Goal: Participate in discussion: Engage in conversation with other users on a specific topic

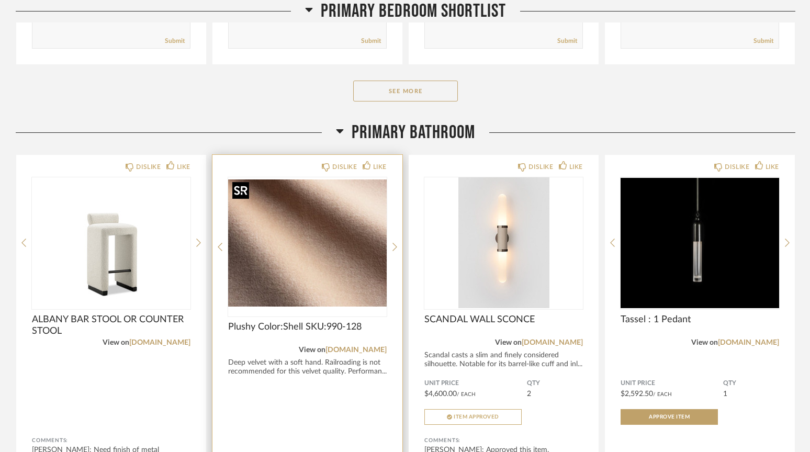
scroll to position [503, 0]
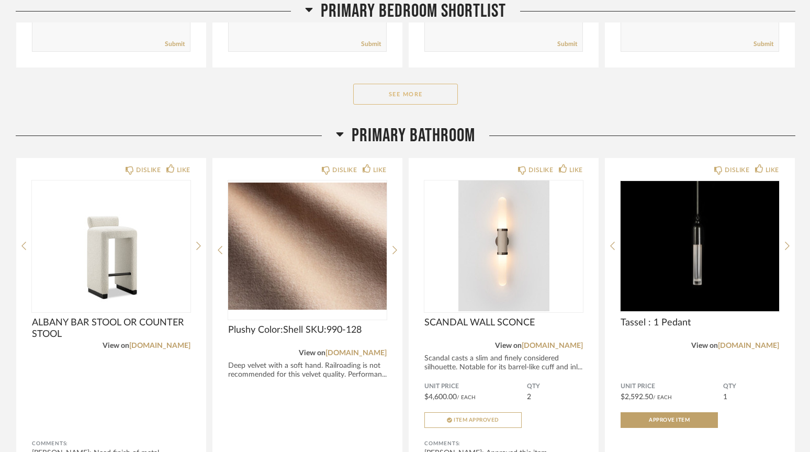
click at [397, 95] on button "See More" at bounding box center [405, 94] width 105 height 21
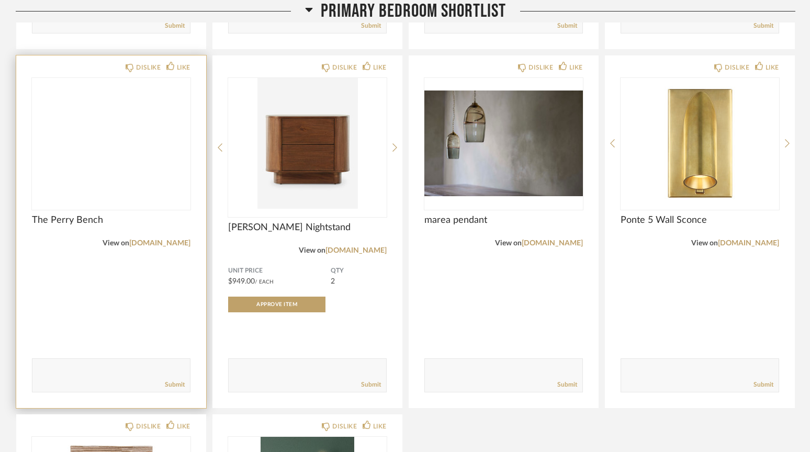
scroll to position [528, 0]
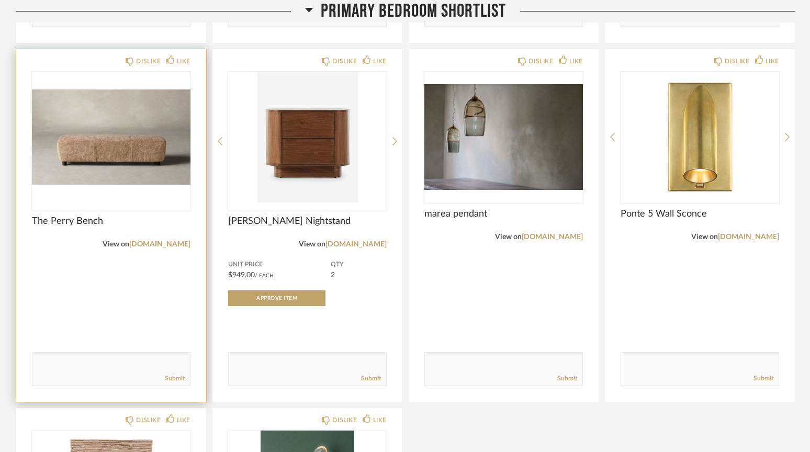
click at [0, 0] on img at bounding box center [0, 0] width 0 height 0
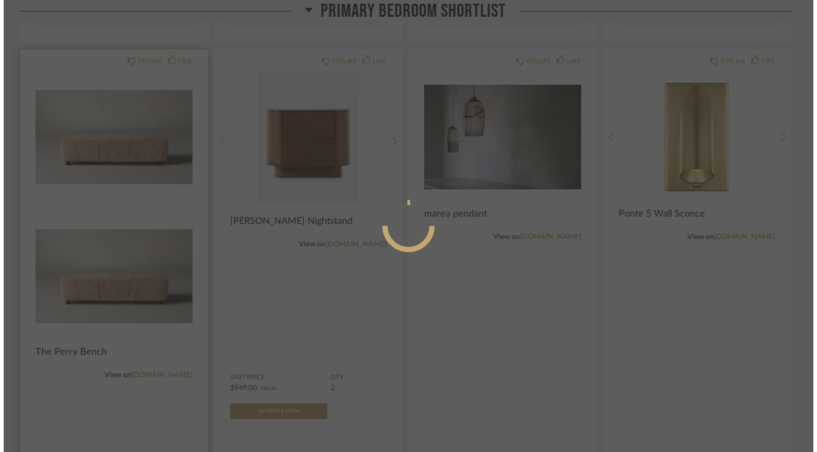
scroll to position [0, 0]
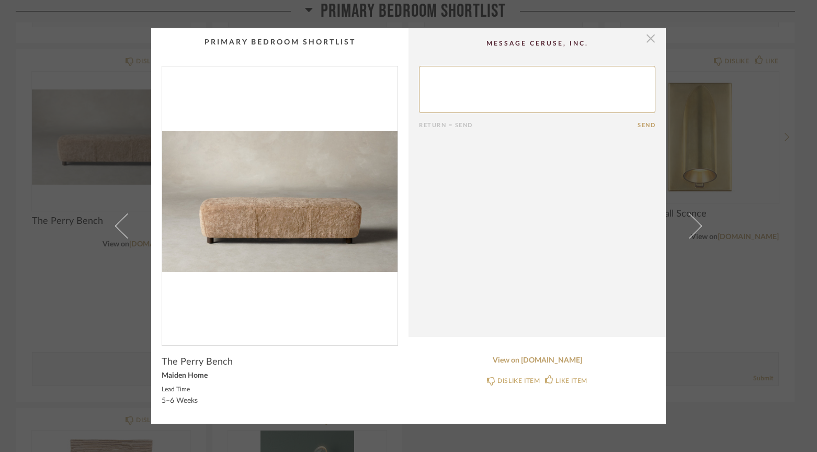
click at [647, 42] on span "button" at bounding box center [651, 38] width 21 height 21
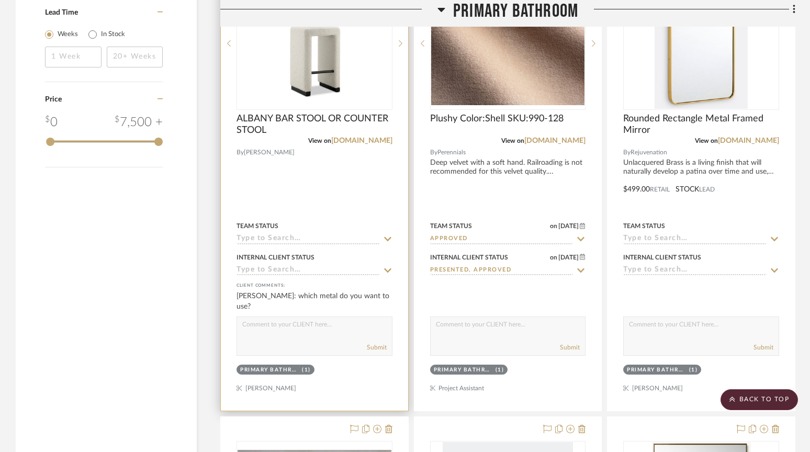
scroll to position [1873, 0]
click at [248, 324] on textarea at bounding box center [314, 327] width 155 height 20
click at [242, 320] on textarea "Bronze. I think it will be good with the sconces next to it, and there will be …" at bounding box center [314, 327] width 155 height 20
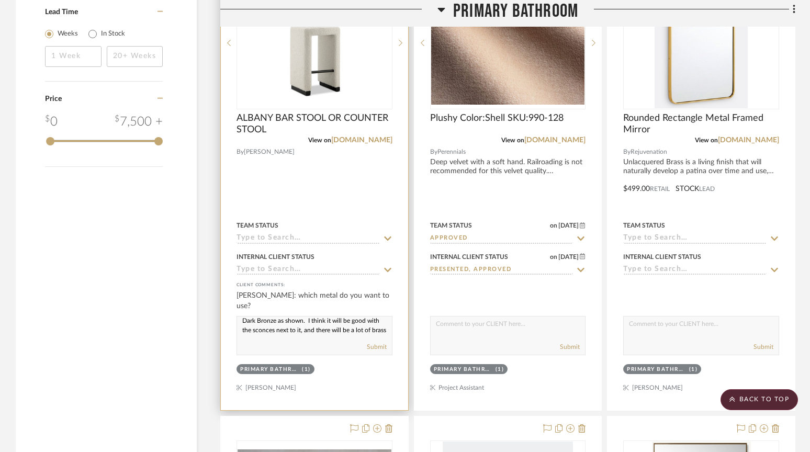
click at [366, 321] on textarea "Dark Bronze as shown. I think it will be good with the sconces next to it, and …" at bounding box center [314, 327] width 155 height 20
click at [329, 328] on textarea "Dark Bronze as shown. I think it will be a good look with the sconces next to i…" at bounding box center [314, 327] width 155 height 20
click at [278, 331] on textarea "Dark Bronze as shown. I think it will be a good look with the sconces next to i…" at bounding box center [314, 327] width 155 height 20
type textarea "Dark Bronze as shown. I think it will be a good look with the Articolo sconces …"
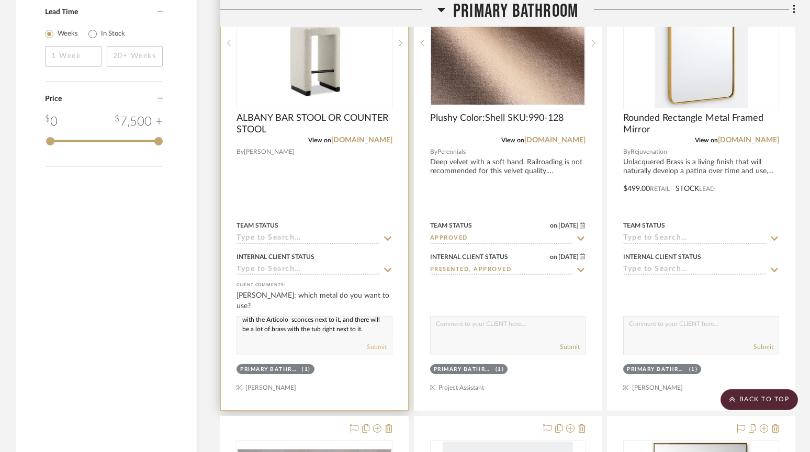
click at [375, 345] on button "Submit" at bounding box center [377, 346] width 20 height 9
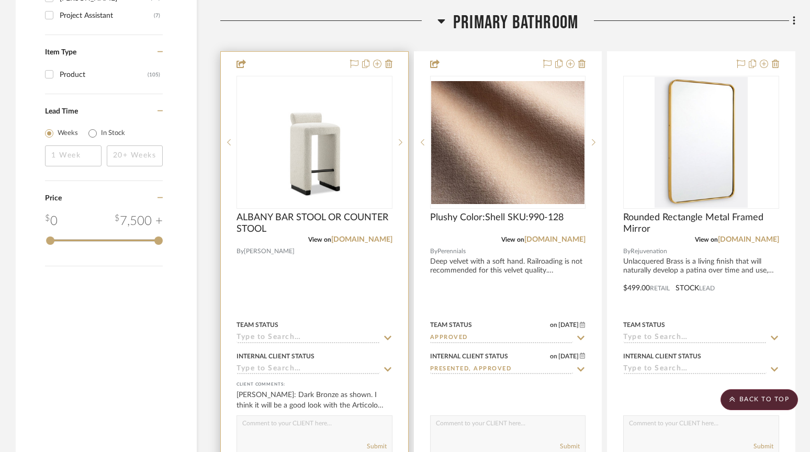
scroll to position [1766, 0]
